Goal: Task Accomplishment & Management: Manage account settings

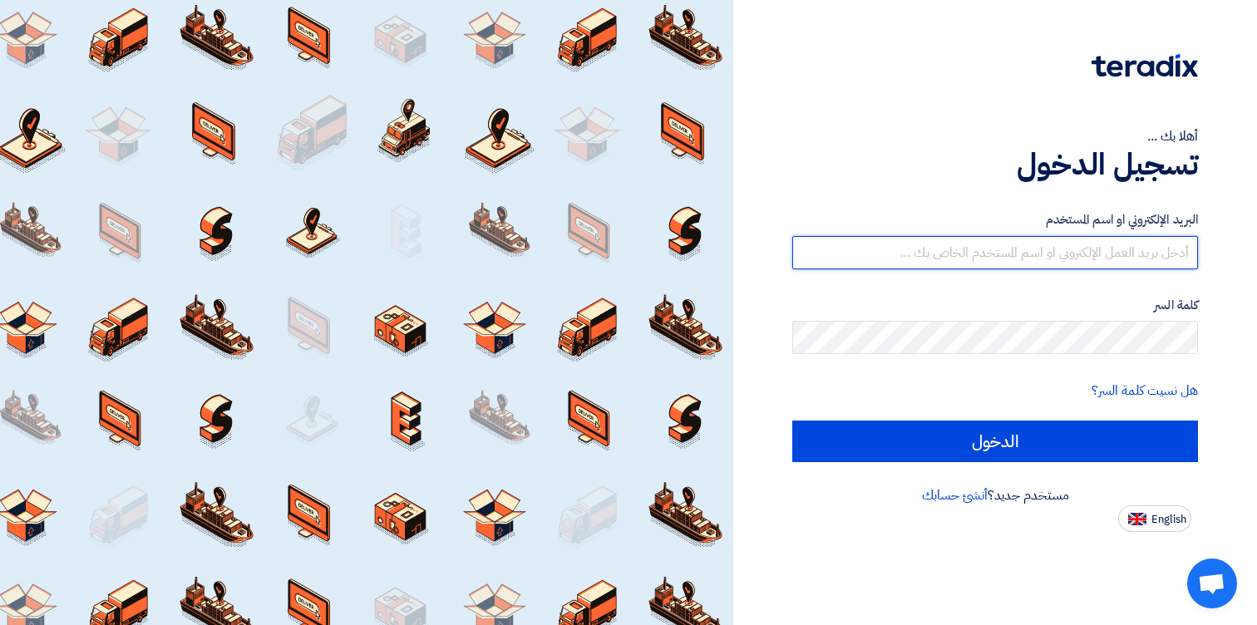
click at [1028, 255] on input "text" at bounding box center [995, 252] width 406 height 33
paste input "[EMAIL_ADDRESS][DOMAIN_NAME]"
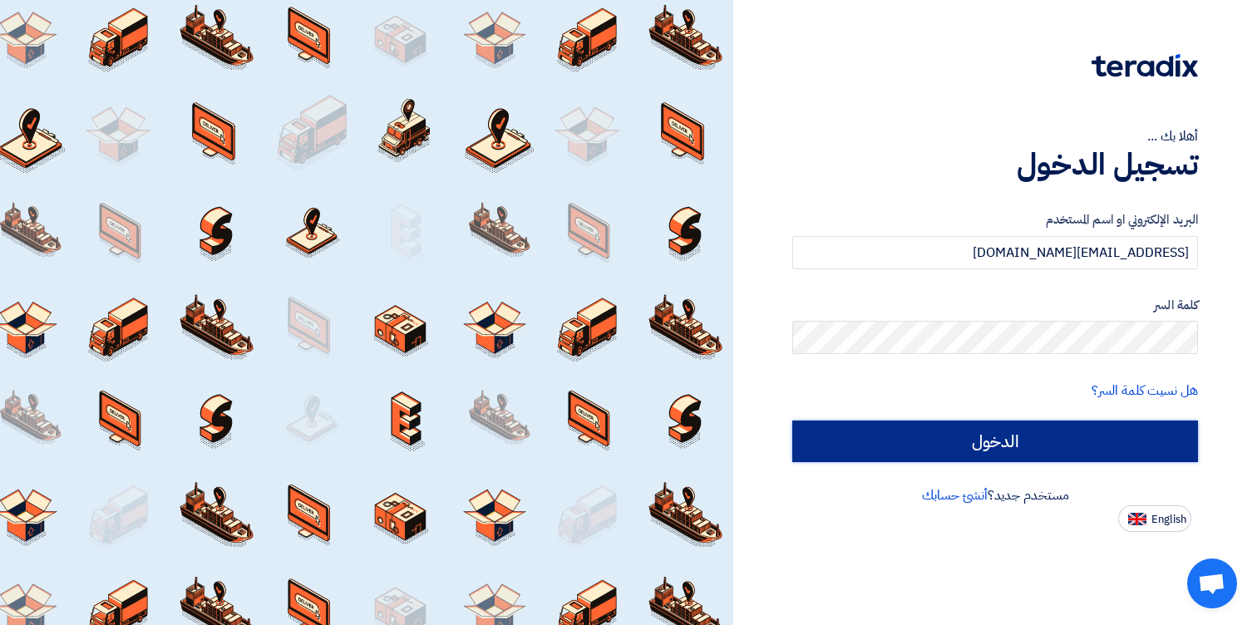
click at [1035, 441] on input "الدخول" at bounding box center [995, 442] width 406 height 42
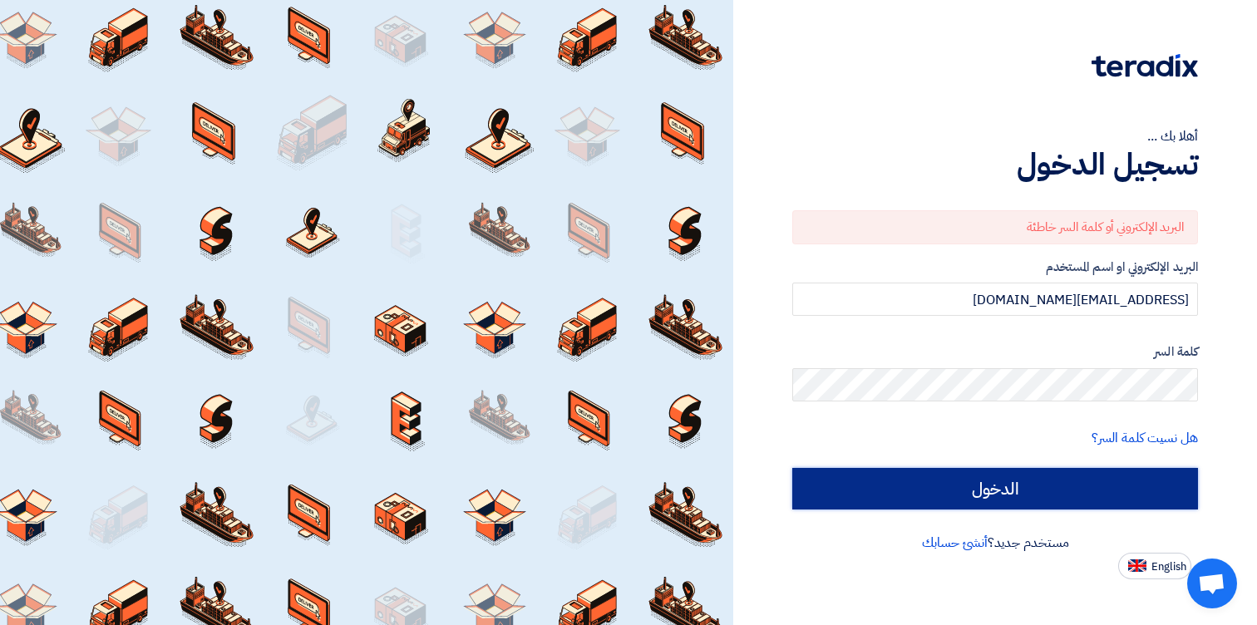
click at [1133, 481] on input "الدخول" at bounding box center [995, 489] width 406 height 42
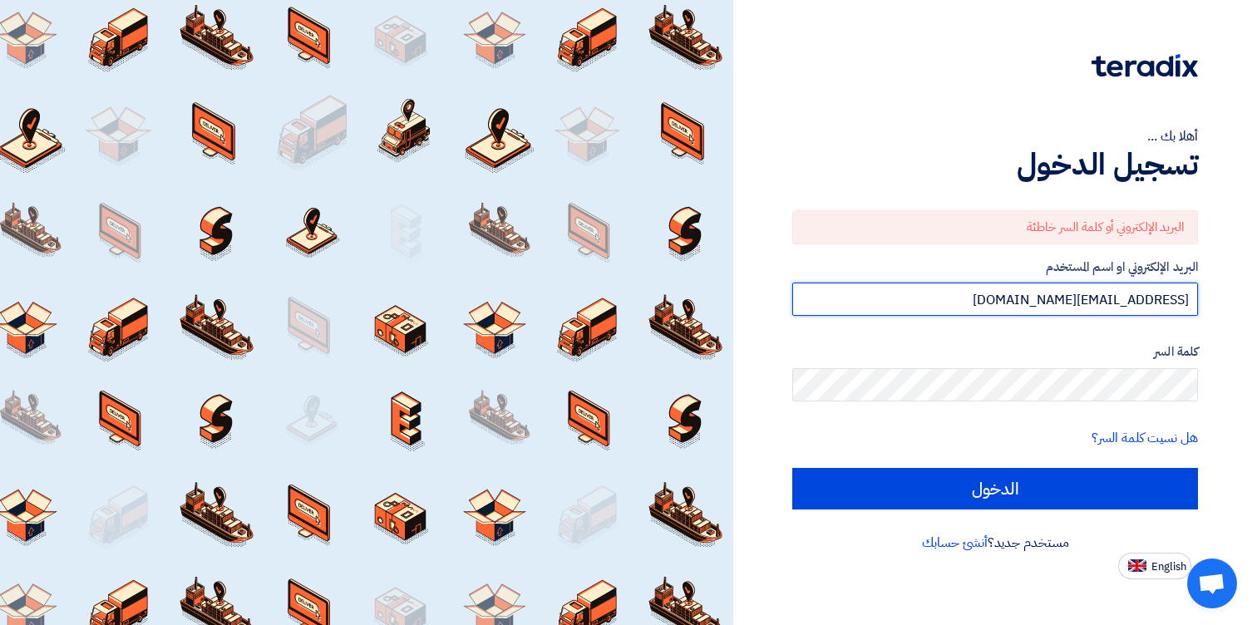
click at [1068, 308] on input "[EMAIL_ADDRESS][DOMAIN_NAME]" at bounding box center [995, 299] width 406 height 33
paste input "TTP2025@bd"
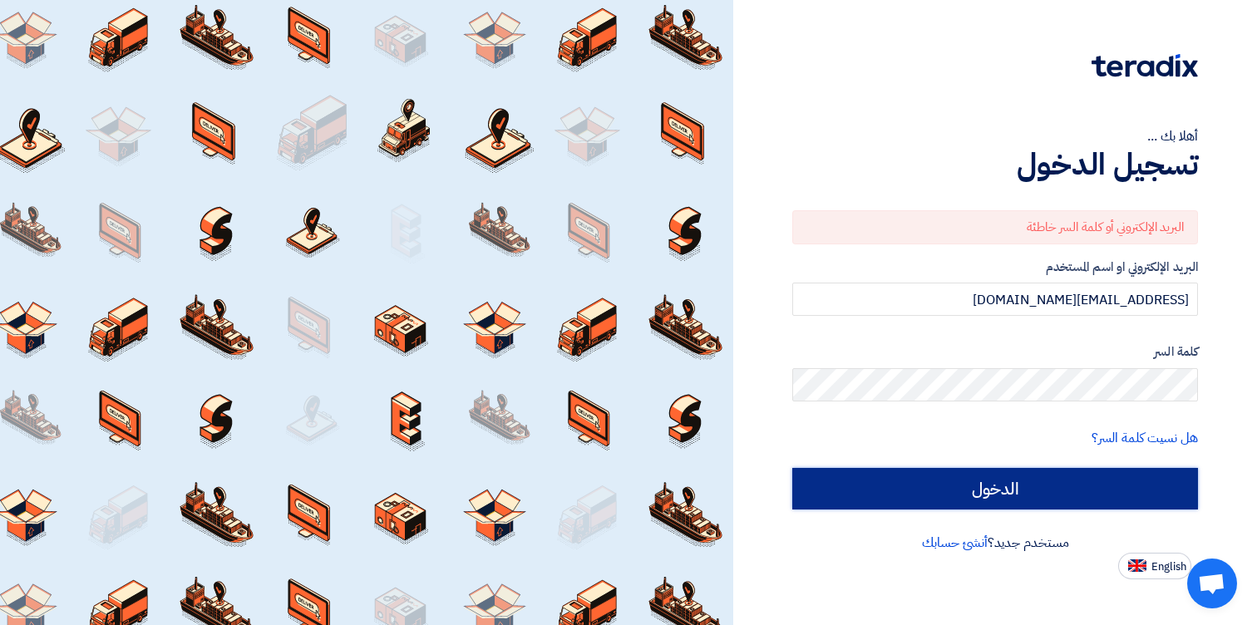
click at [1178, 482] on input "الدخول" at bounding box center [995, 489] width 406 height 42
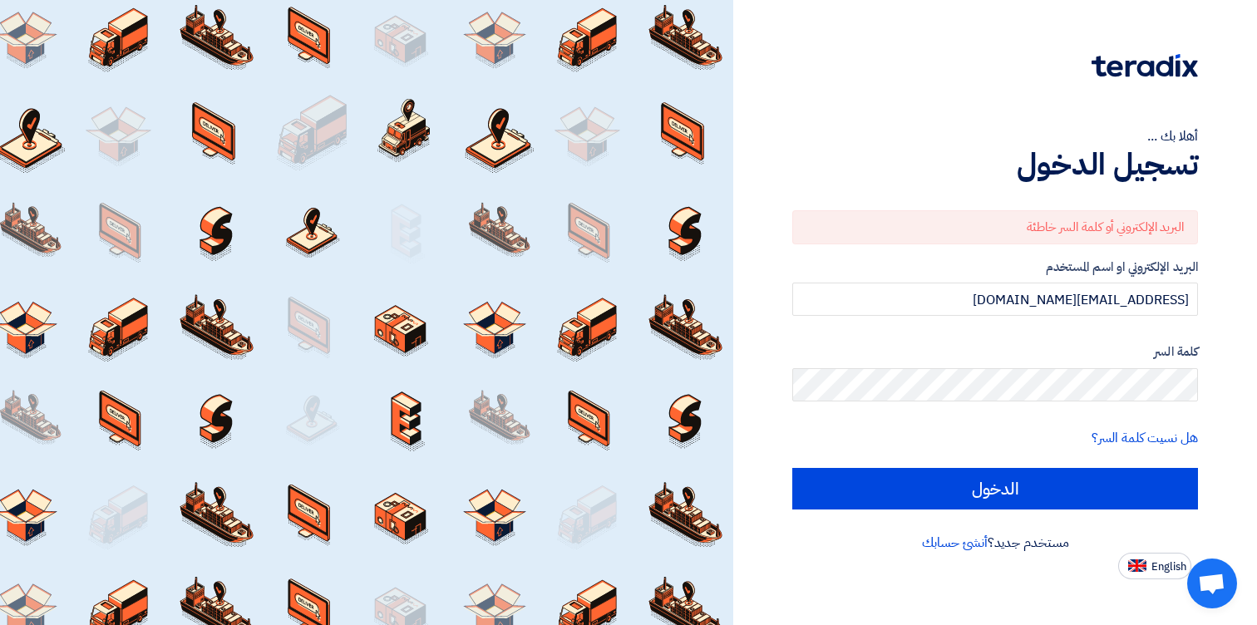
click at [885, 564] on app-language-toggle "English" at bounding box center [995, 566] width 406 height 27
click at [1136, 296] on input "[EMAIL_ADDRESS][DOMAIN_NAME]" at bounding box center [995, 299] width 406 height 33
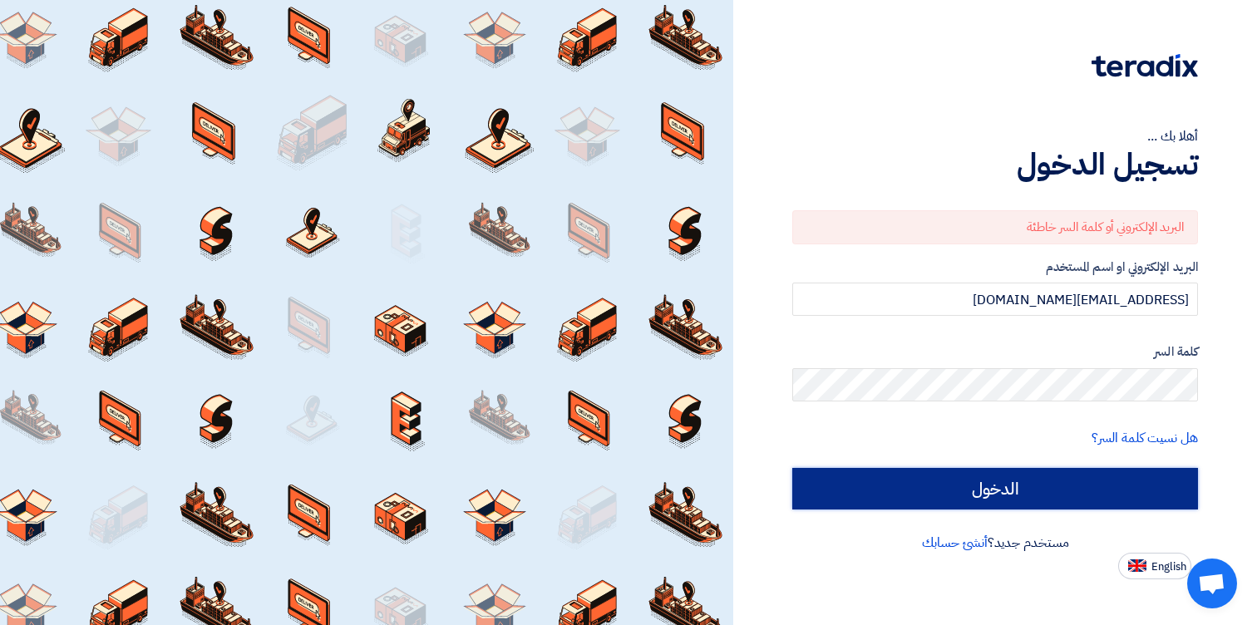
click at [1065, 492] on input "الدخول" at bounding box center [995, 489] width 406 height 42
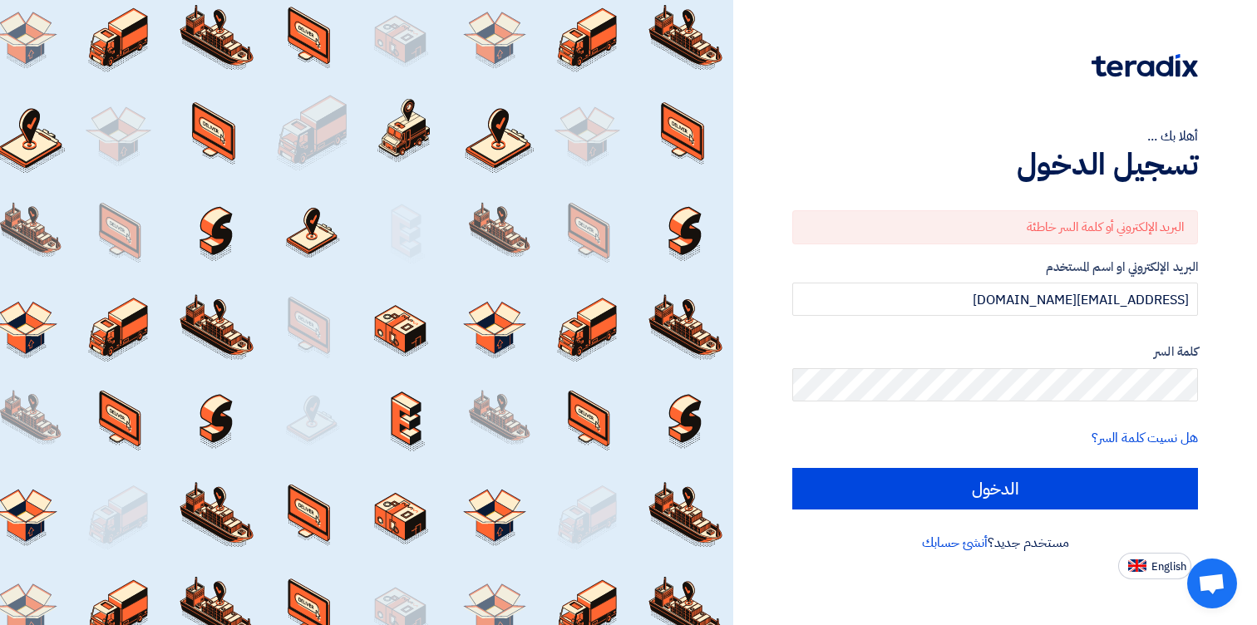
click at [1081, 229] on div "البريد الإلكتروني أو كلمة السر خاطئة" at bounding box center [995, 227] width 406 height 34
click at [1144, 309] on input "[EMAIL_ADDRESS][DOMAIN_NAME]" at bounding box center [995, 299] width 406 height 33
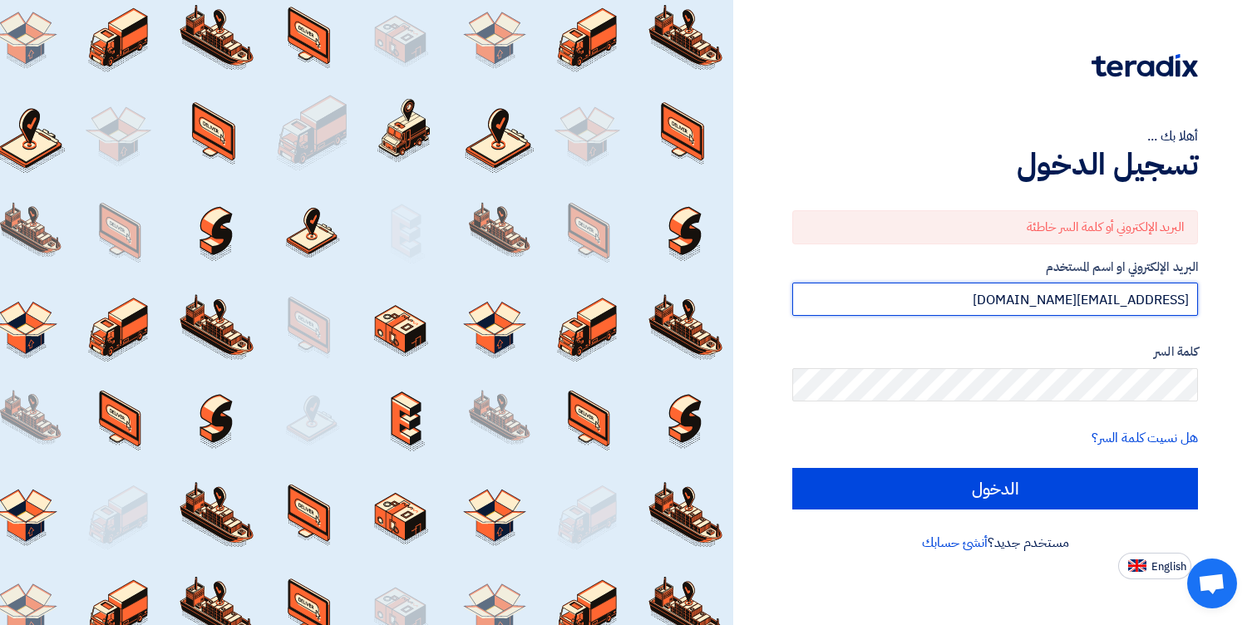
click at [1144, 309] on input "[EMAIL_ADDRESS][DOMAIN_NAME]" at bounding box center [995, 299] width 406 height 33
type input "[PERSON_NAME][EMAIL_ADDRESS][DOMAIN_NAME]"
click at [792, 468] on input "الدخول" at bounding box center [995, 489] width 406 height 42
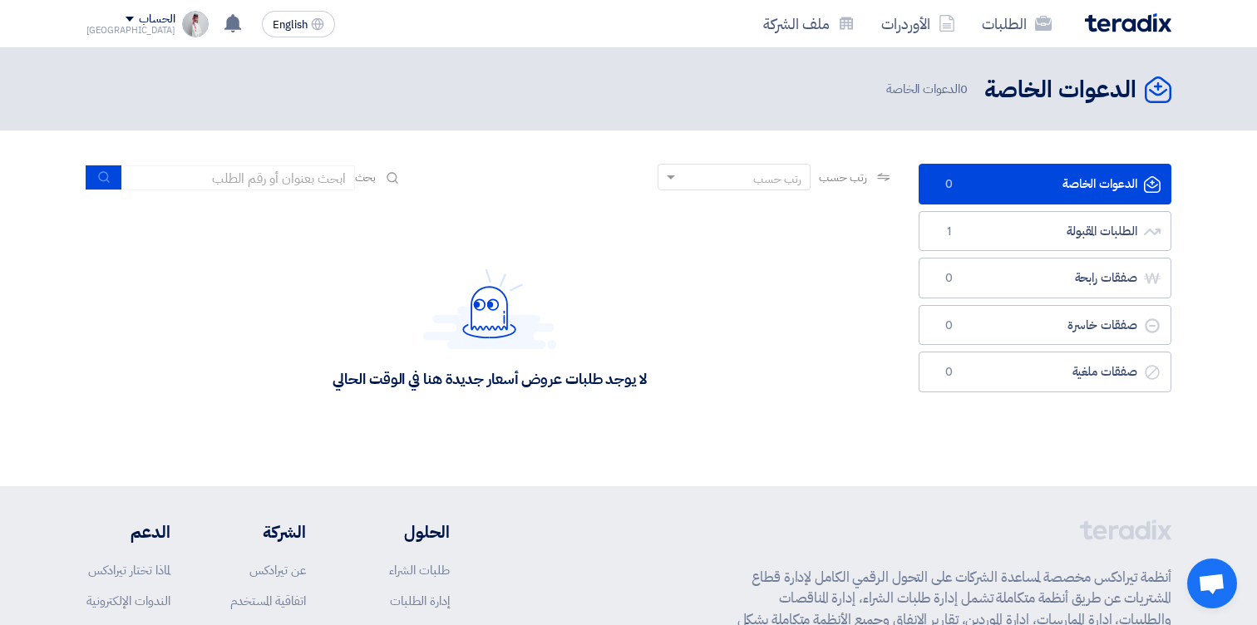
click at [126, 21] on span at bounding box center [130, 19] width 8 height 5
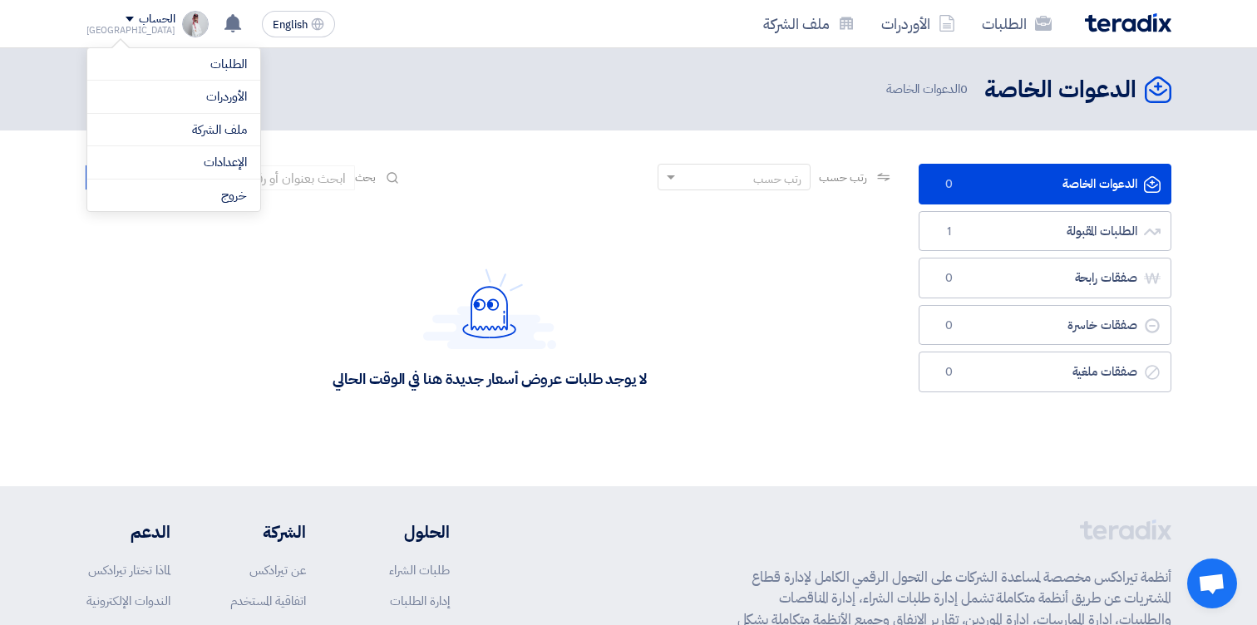
click at [258, 377] on div "لا يوجد طلبات عروض أسعار جديدة هنا في الوقت الحالي" at bounding box center [489, 328] width 807 height 249
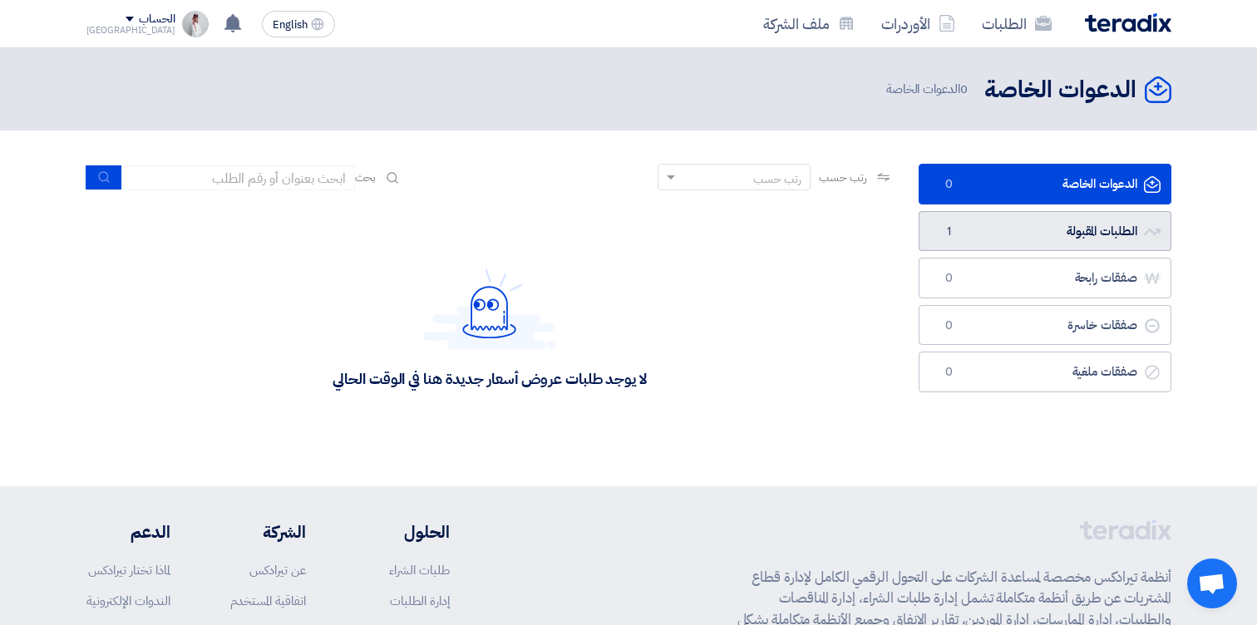
click at [1093, 244] on link "الطلبات المقبولة الطلبات المقبولة 1" at bounding box center [1045, 231] width 253 height 41
